Goal: Information Seeking & Learning: Stay updated

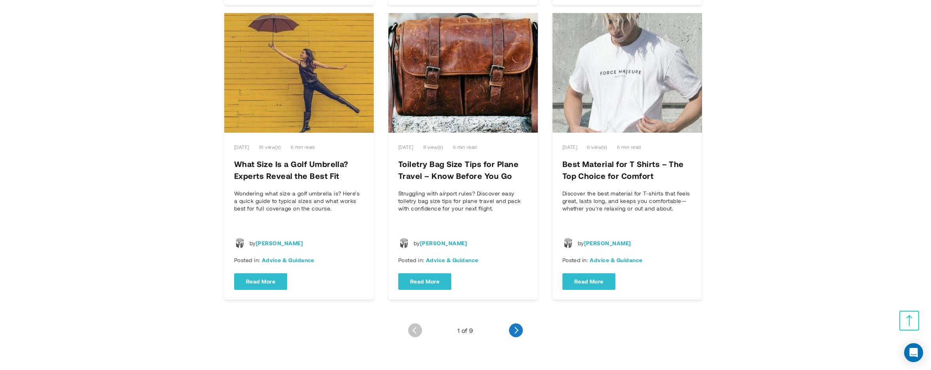
scroll to position [1028, 0]
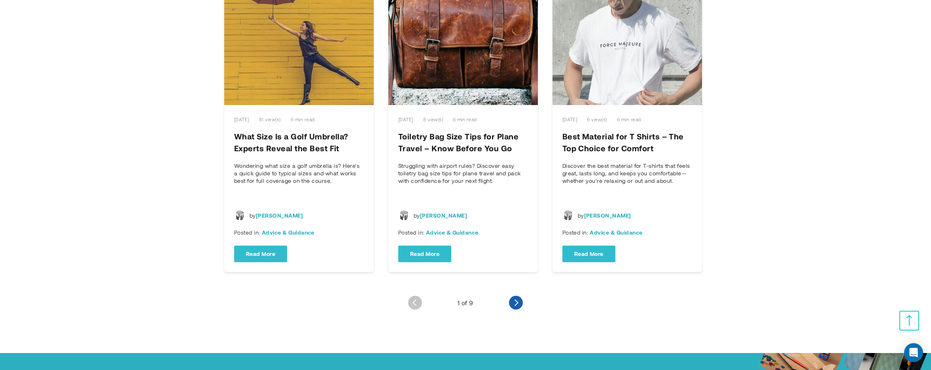
click at [516, 303] on link "Older Entries" at bounding box center [516, 303] width 14 height 14
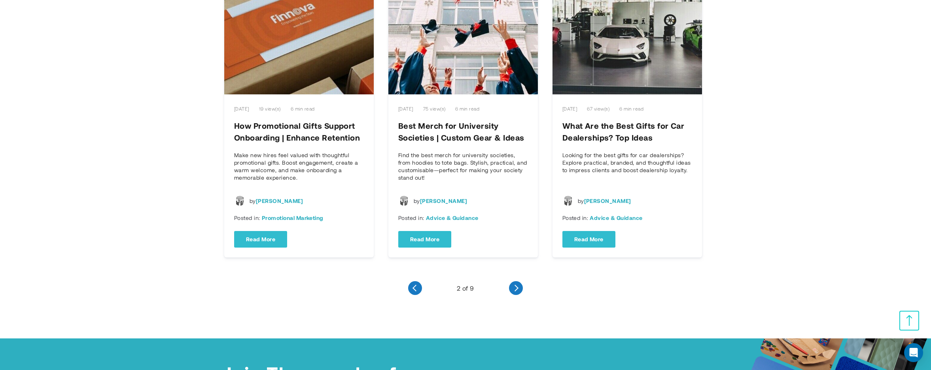
scroll to position [1107, 0]
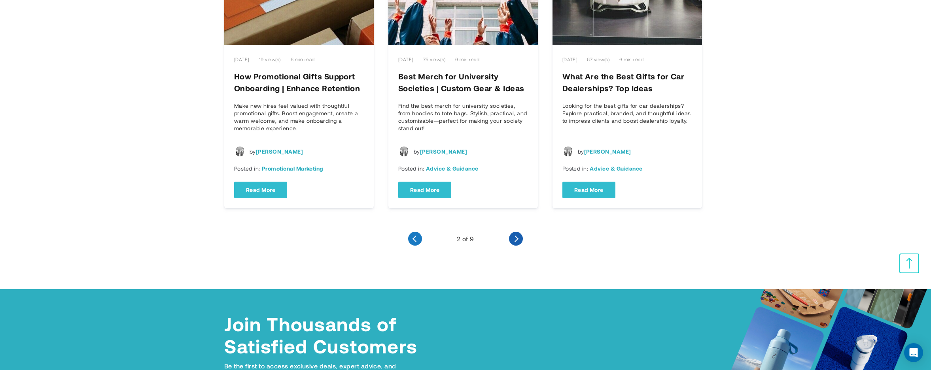
click at [519, 232] on link "Older Entries" at bounding box center [516, 239] width 14 height 14
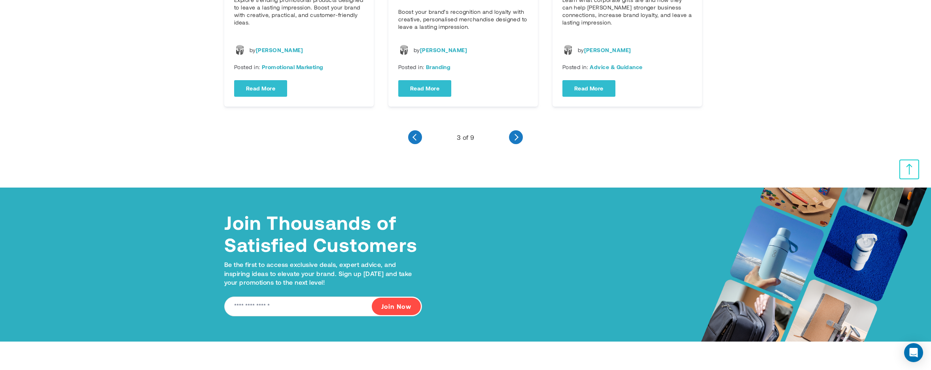
scroll to position [1189, 0]
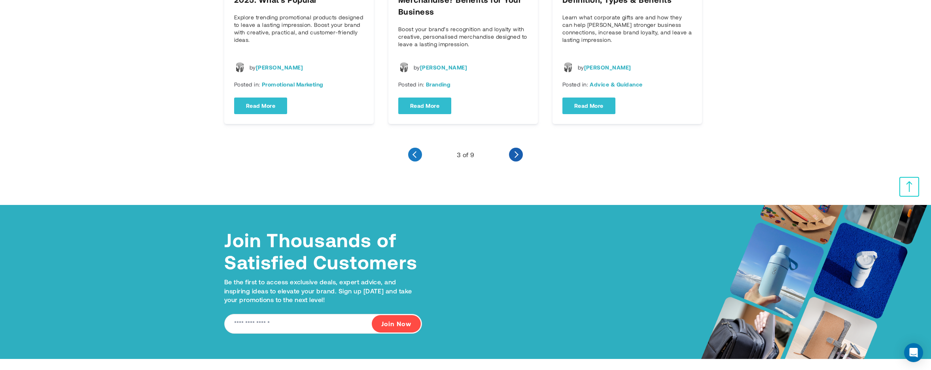
click at [518, 150] on link "Older Entries" at bounding box center [516, 155] width 14 height 14
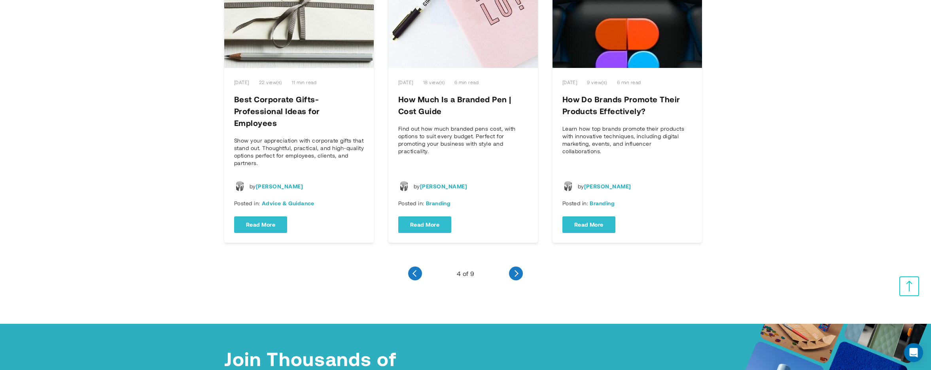
scroll to position [1147, 0]
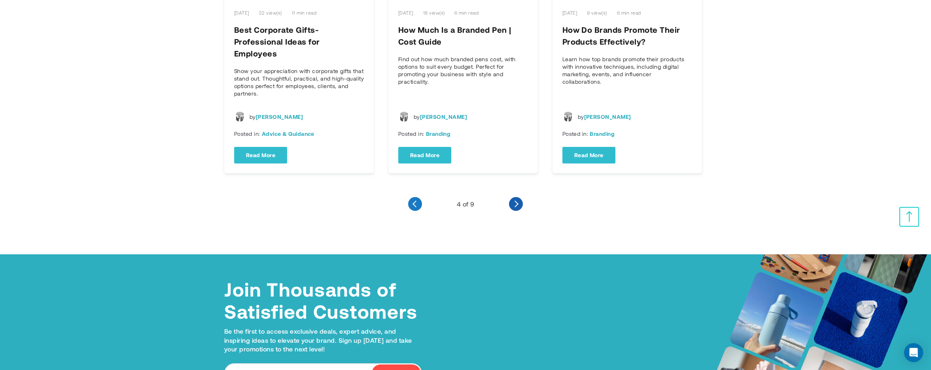
click at [516, 197] on link "Older Entries" at bounding box center [516, 204] width 14 height 14
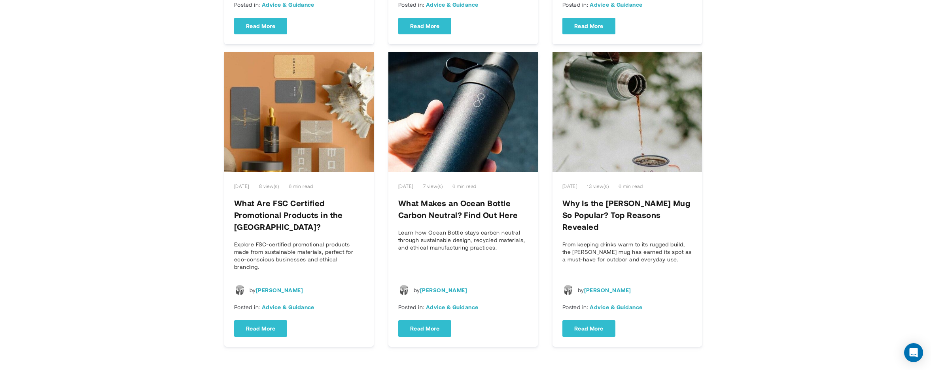
scroll to position [1068, 0]
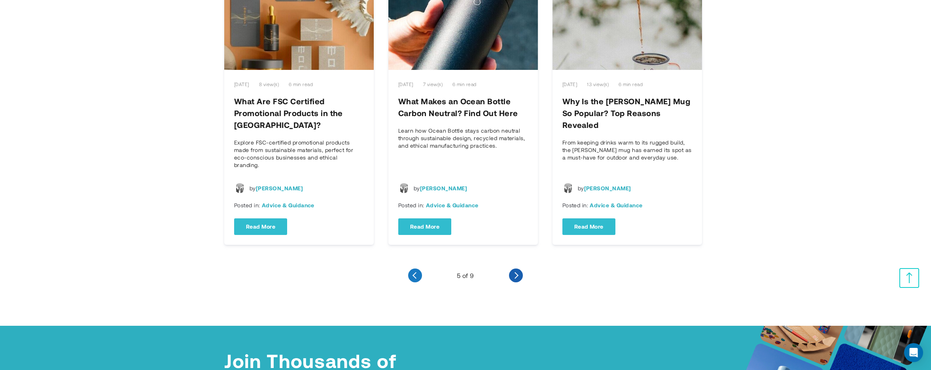
click at [520, 269] on link "Older Entries" at bounding box center [516, 276] width 14 height 14
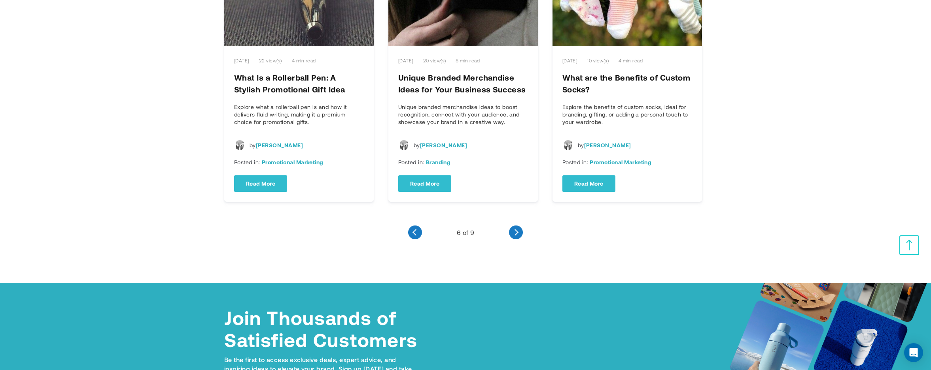
scroll to position [1071, 0]
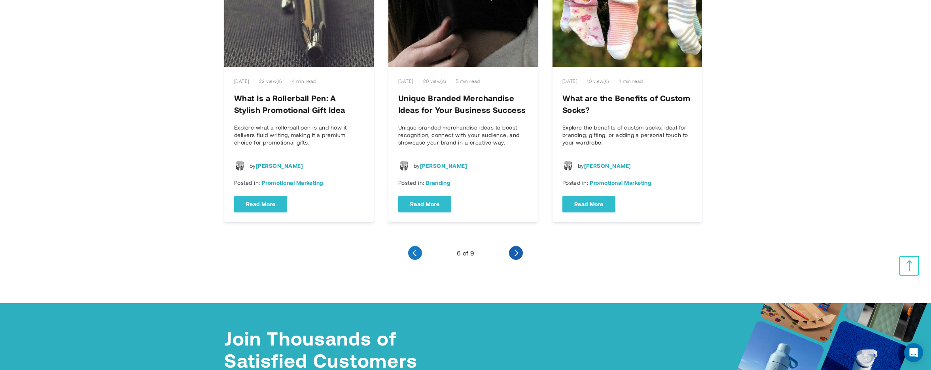
click at [518, 246] on link "Older Entries" at bounding box center [516, 253] width 14 height 14
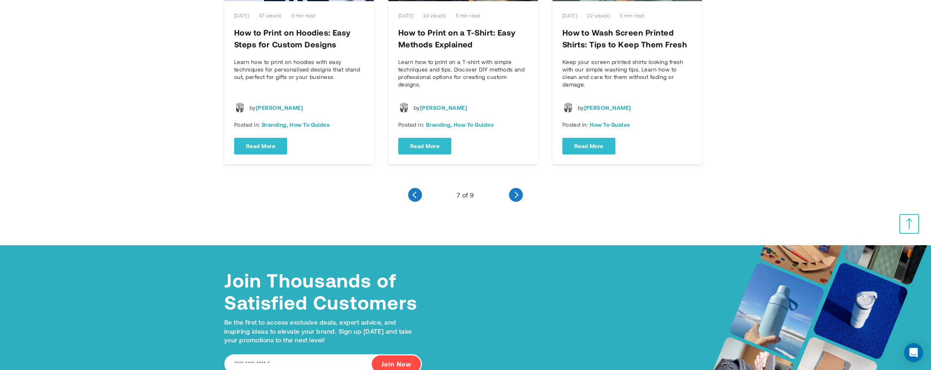
scroll to position [988, 0]
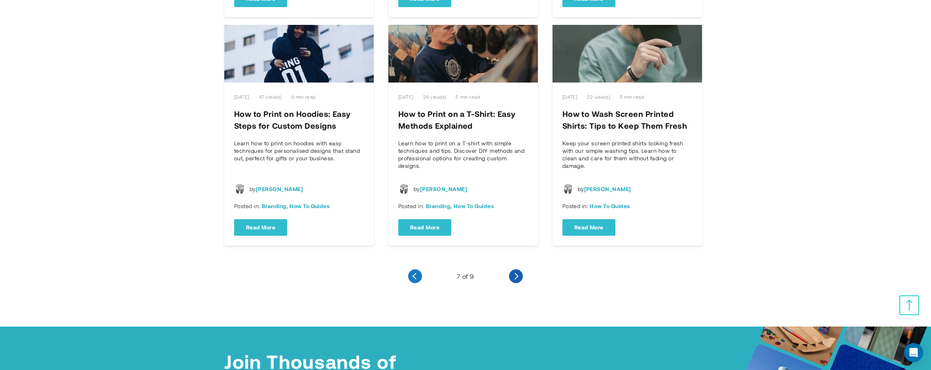
click at [513, 270] on link "Older Entries" at bounding box center [516, 277] width 14 height 14
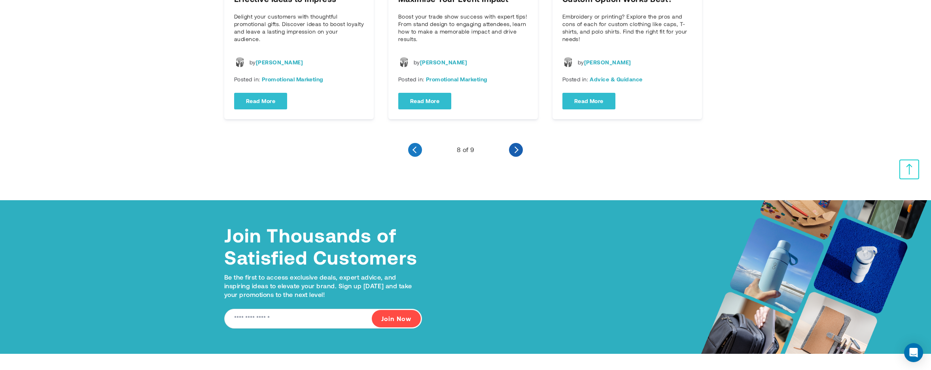
scroll to position [1147, 0]
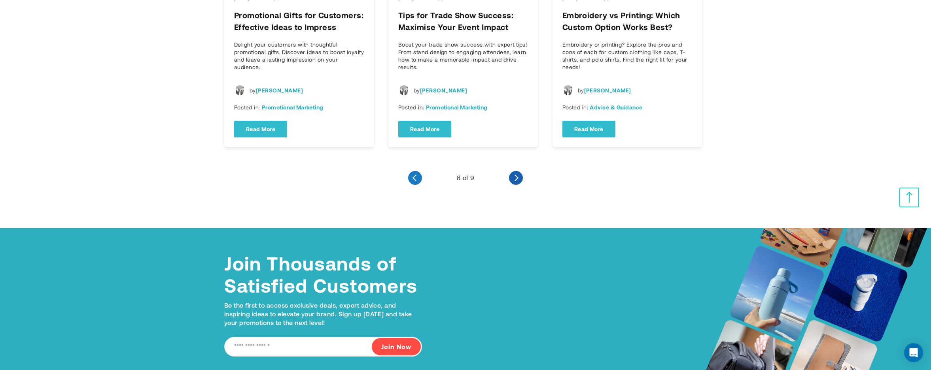
click at [514, 171] on link "Older Entries" at bounding box center [516, 178] width 14 height 14
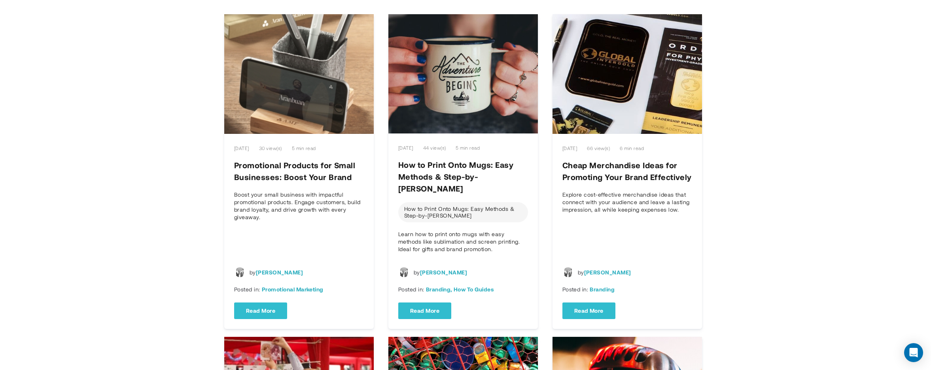
scroll to position [158, 0]
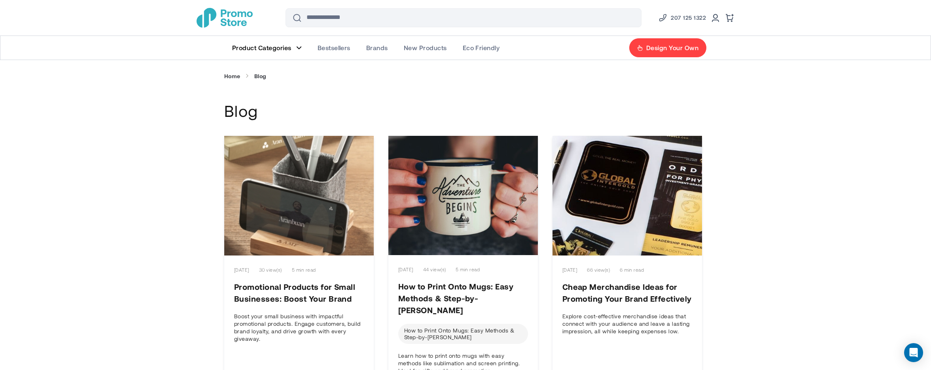
scroll to position [158, 0]
